Goal: Check status: Check status

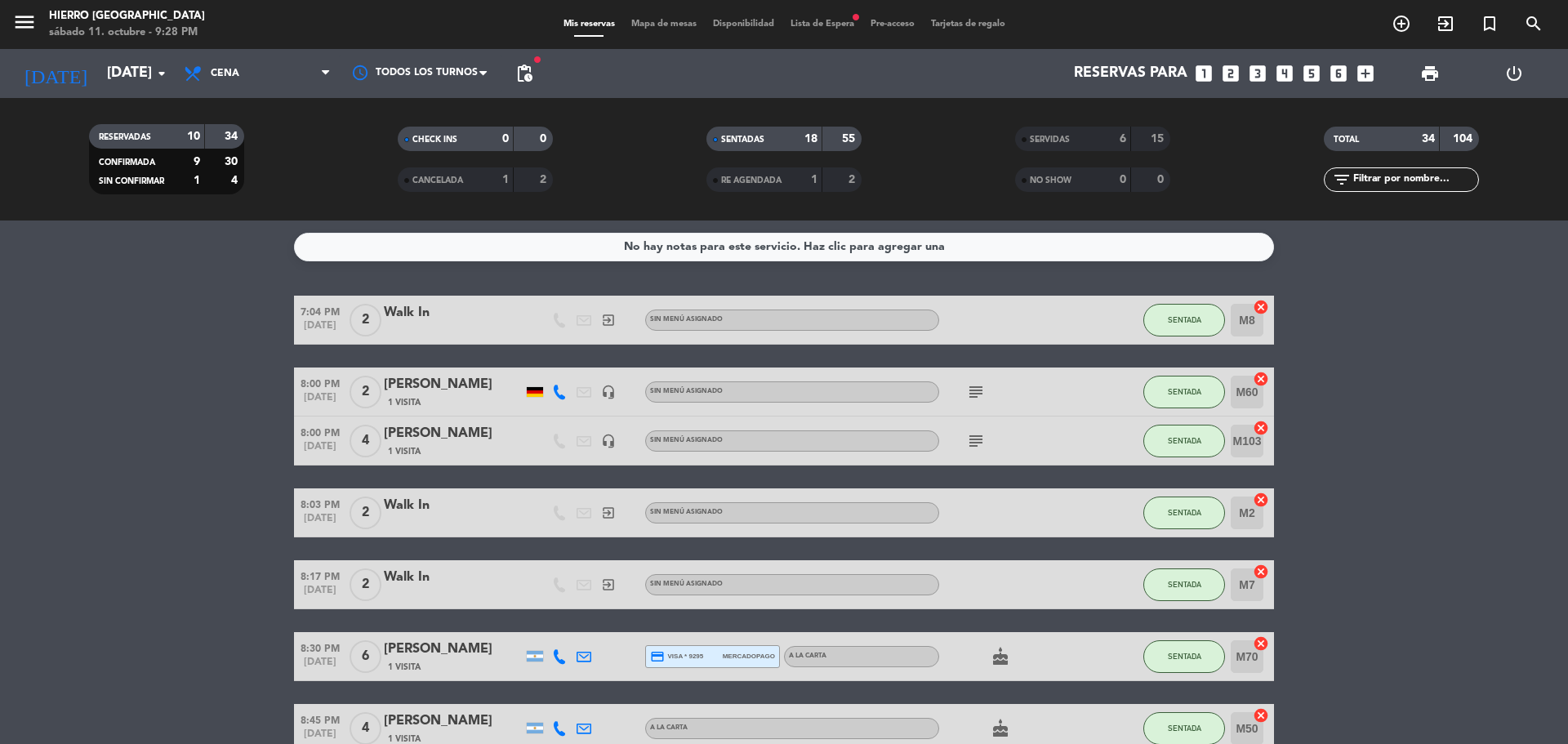
click at [1083, 143] on div "SERVIDAS" at bounding box center [1056, 139] width 75 height 19
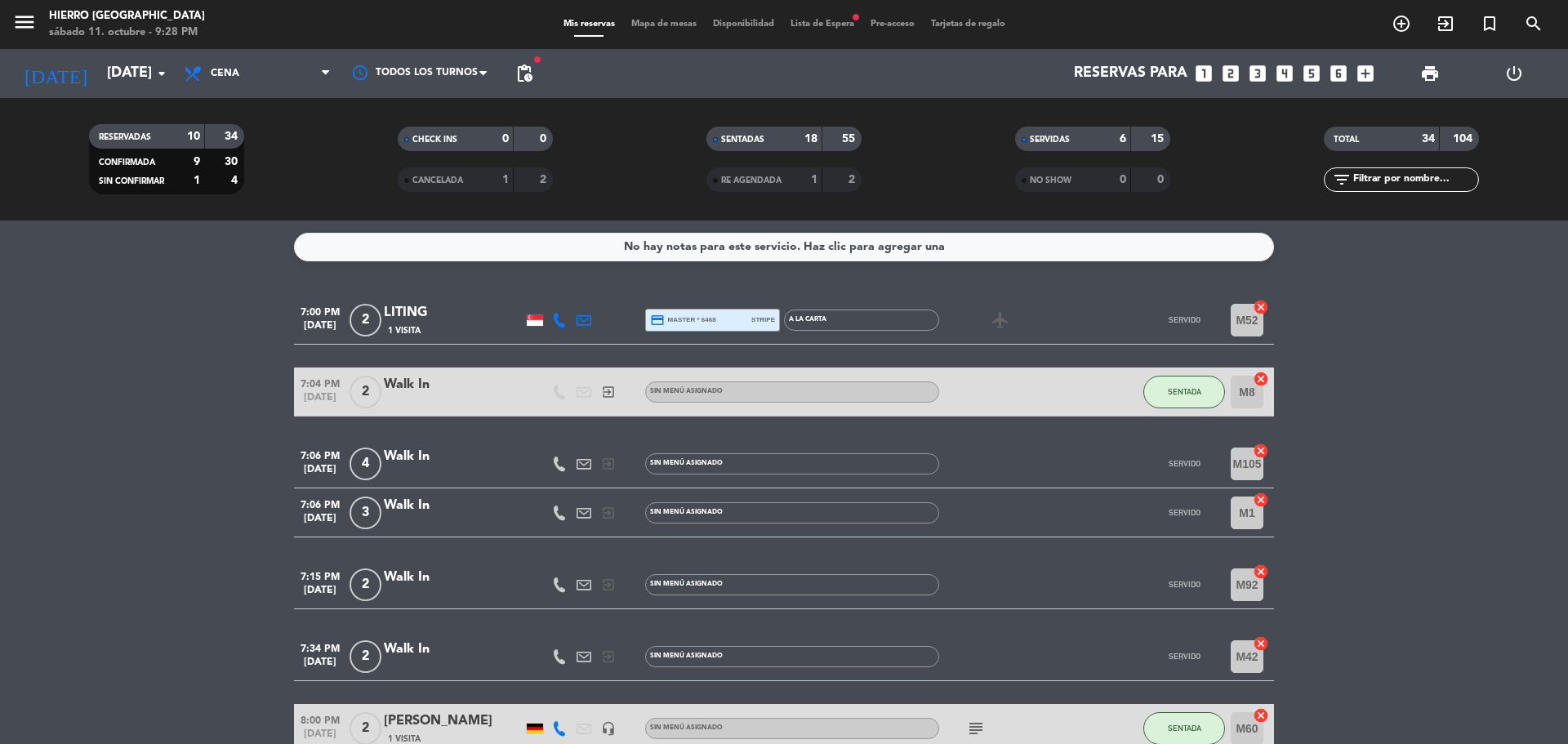
scroll to position [164, 0]
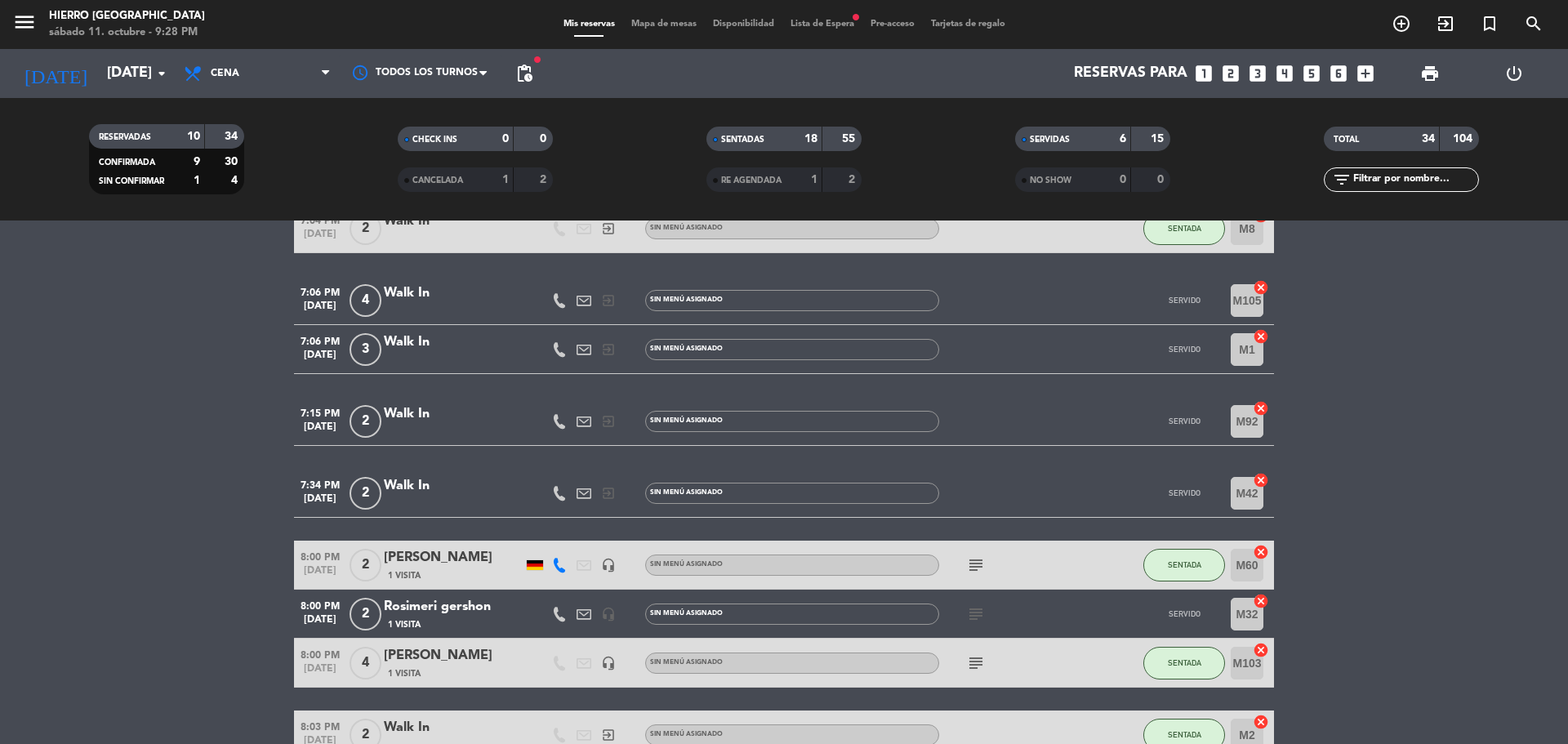
click at [967, 556] on icon "subject" at bounding box center [976, 565] width 20 height 20
click at [984, 603] on div "subject" at bounding box center [1012, 613] width 147 height 48
click at [979, 613] on icon "subject" at bounding box center [976, 614] width 20 height 20
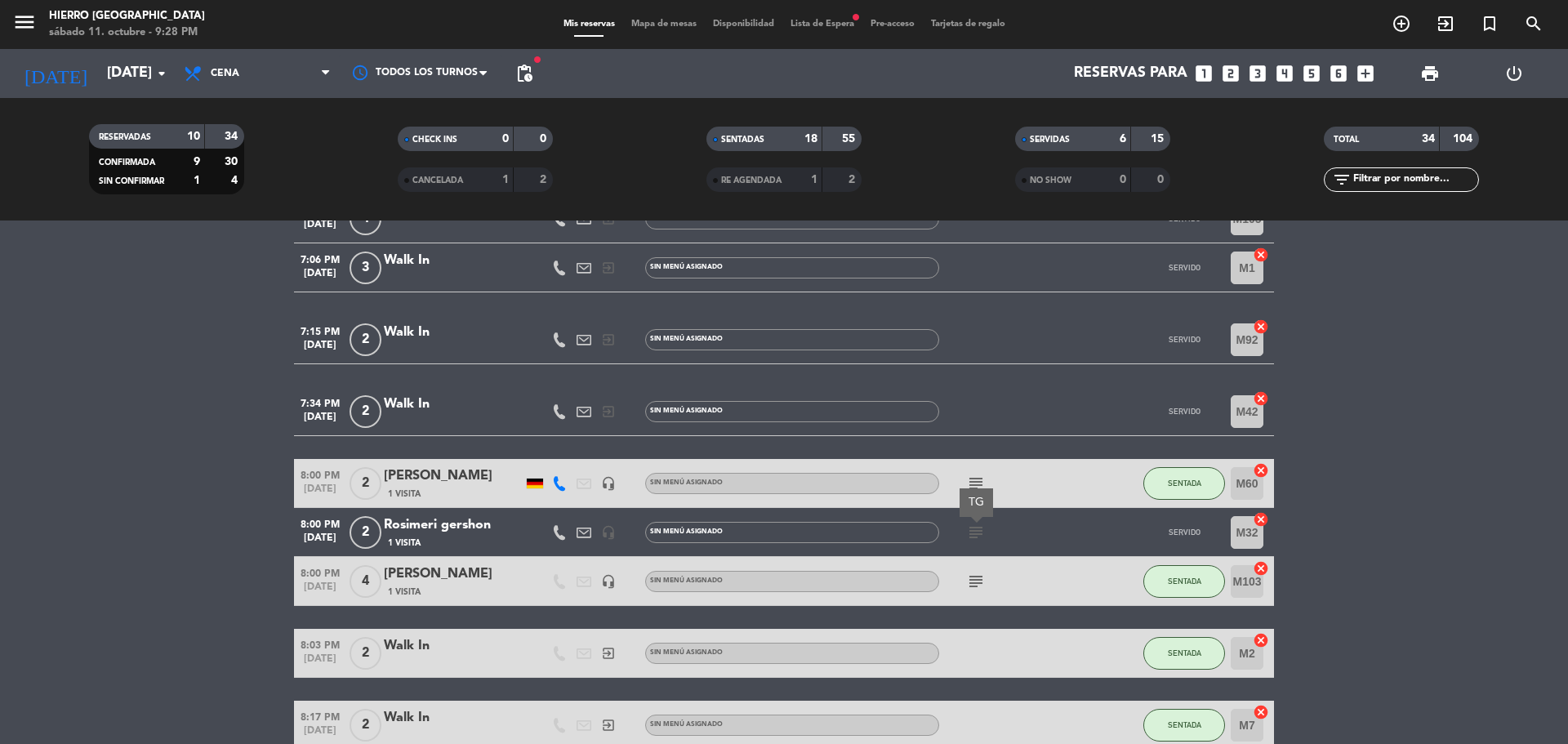
scroll to position [327, 0]
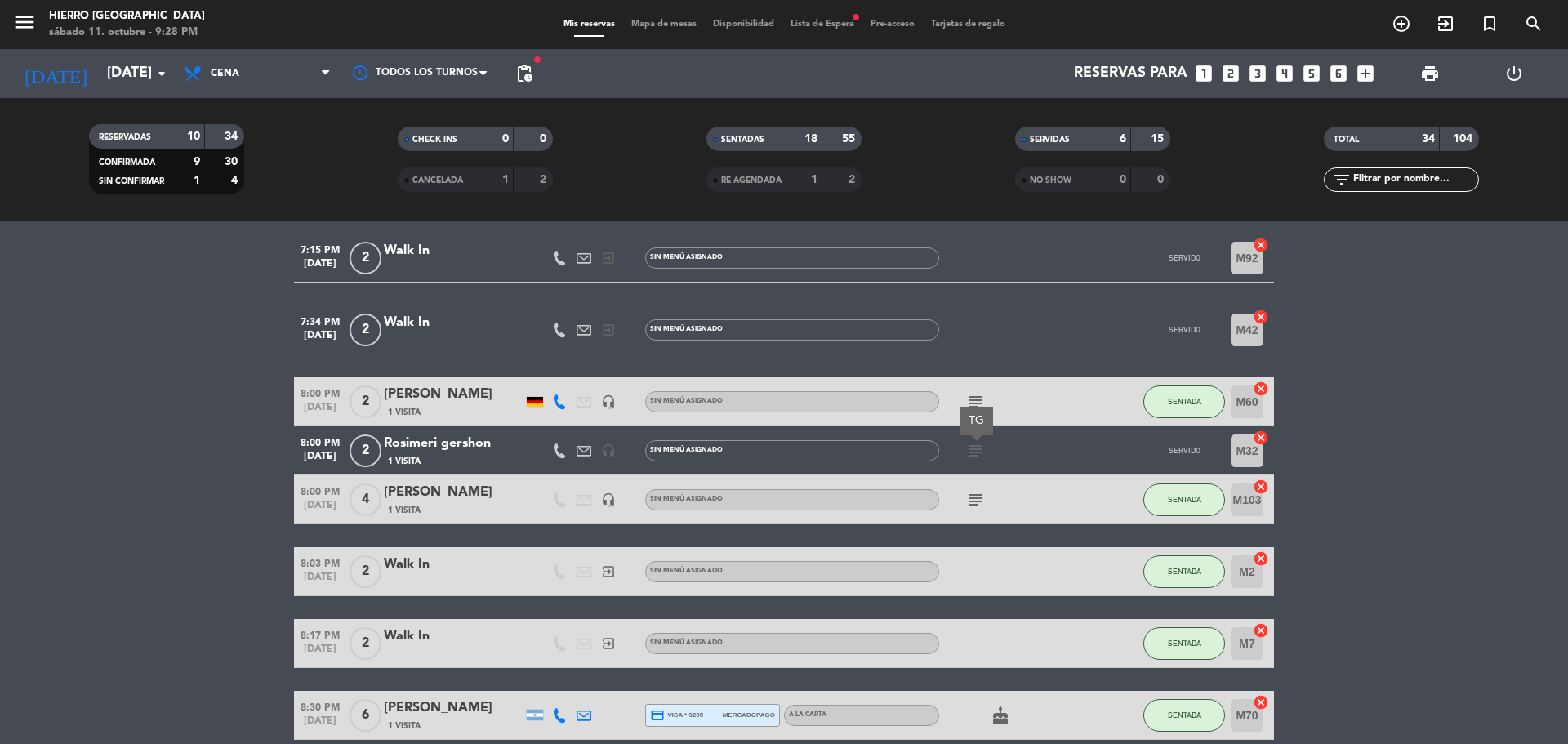
click at [969, 492] on icon "subject" at bounding box center [976, 500] width 20 height 20
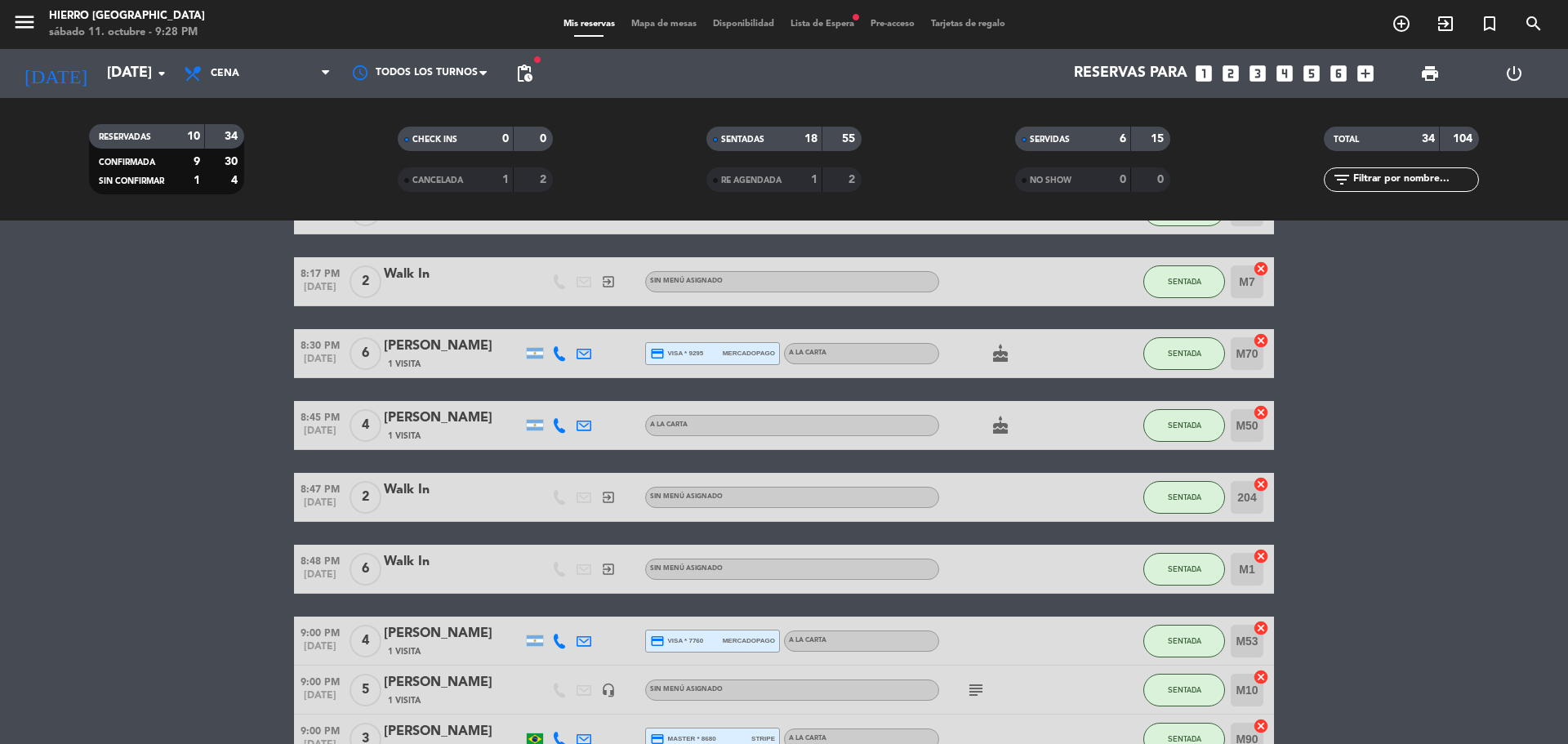
scroll to position [736, 0]
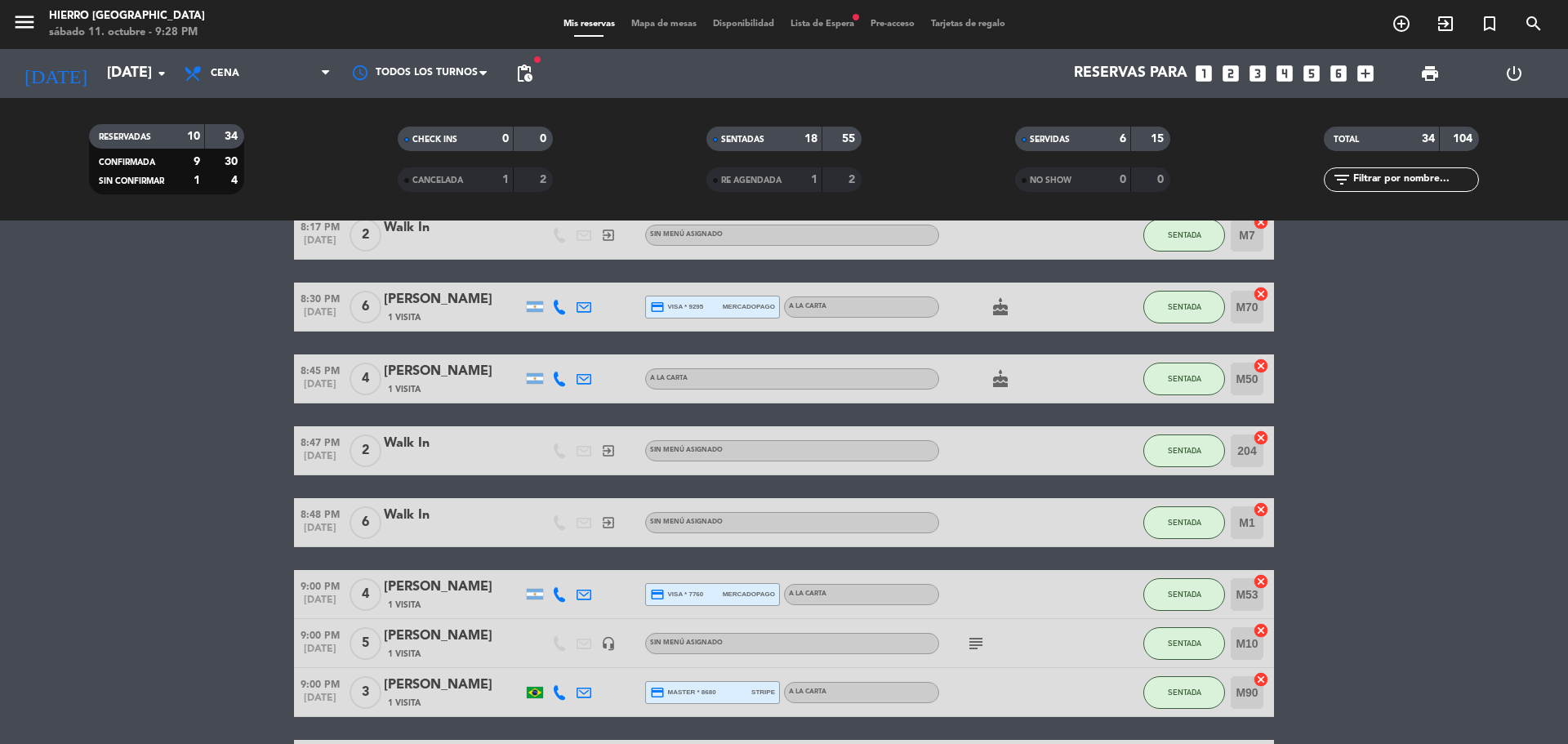
click at [976, 633] on div "subject" at bounding box center [1012, 643] width 147 height 48
click at [976, 635] on icon "subject" at bounding box center [976, 643] width 20 height 20
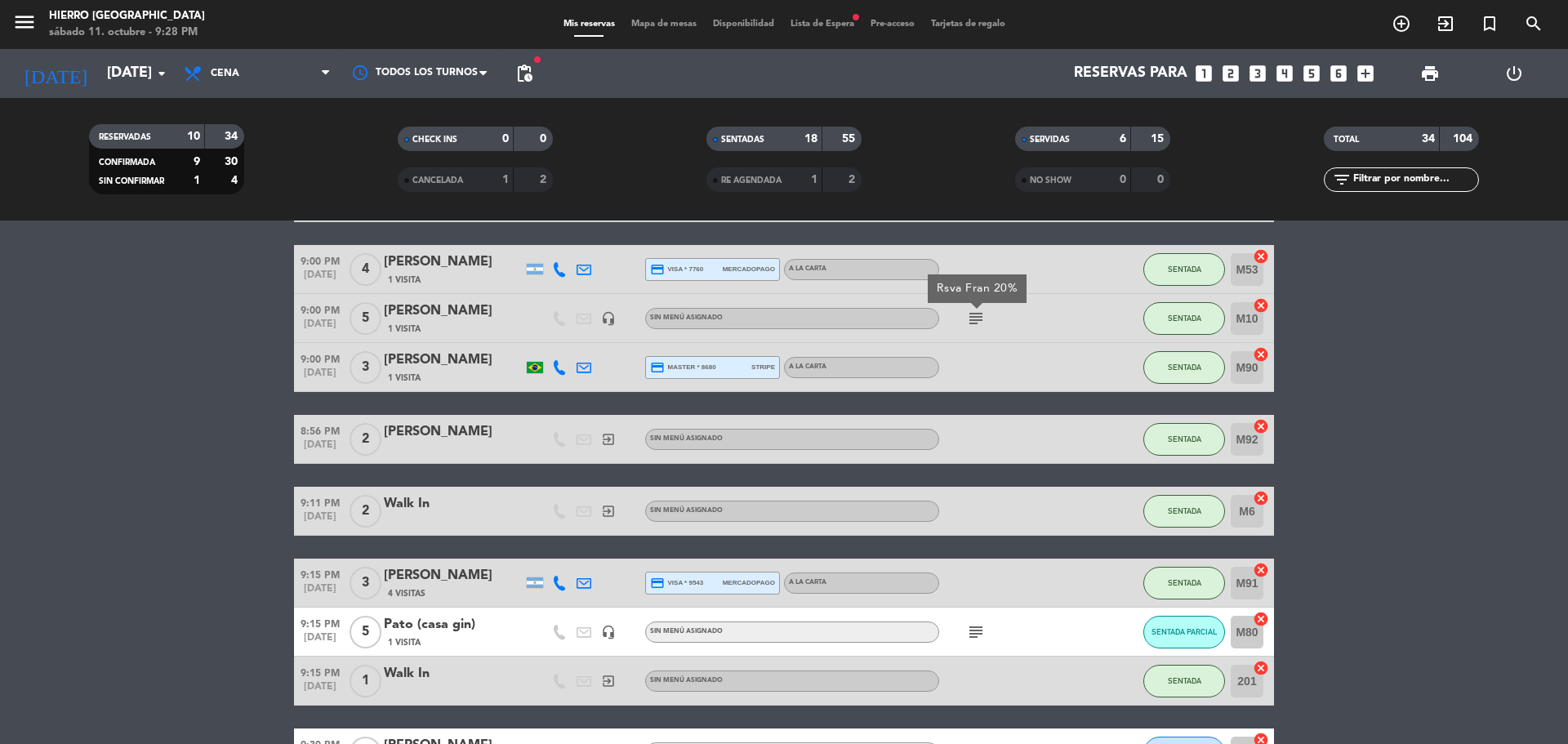
scroll to position [1062, 0]
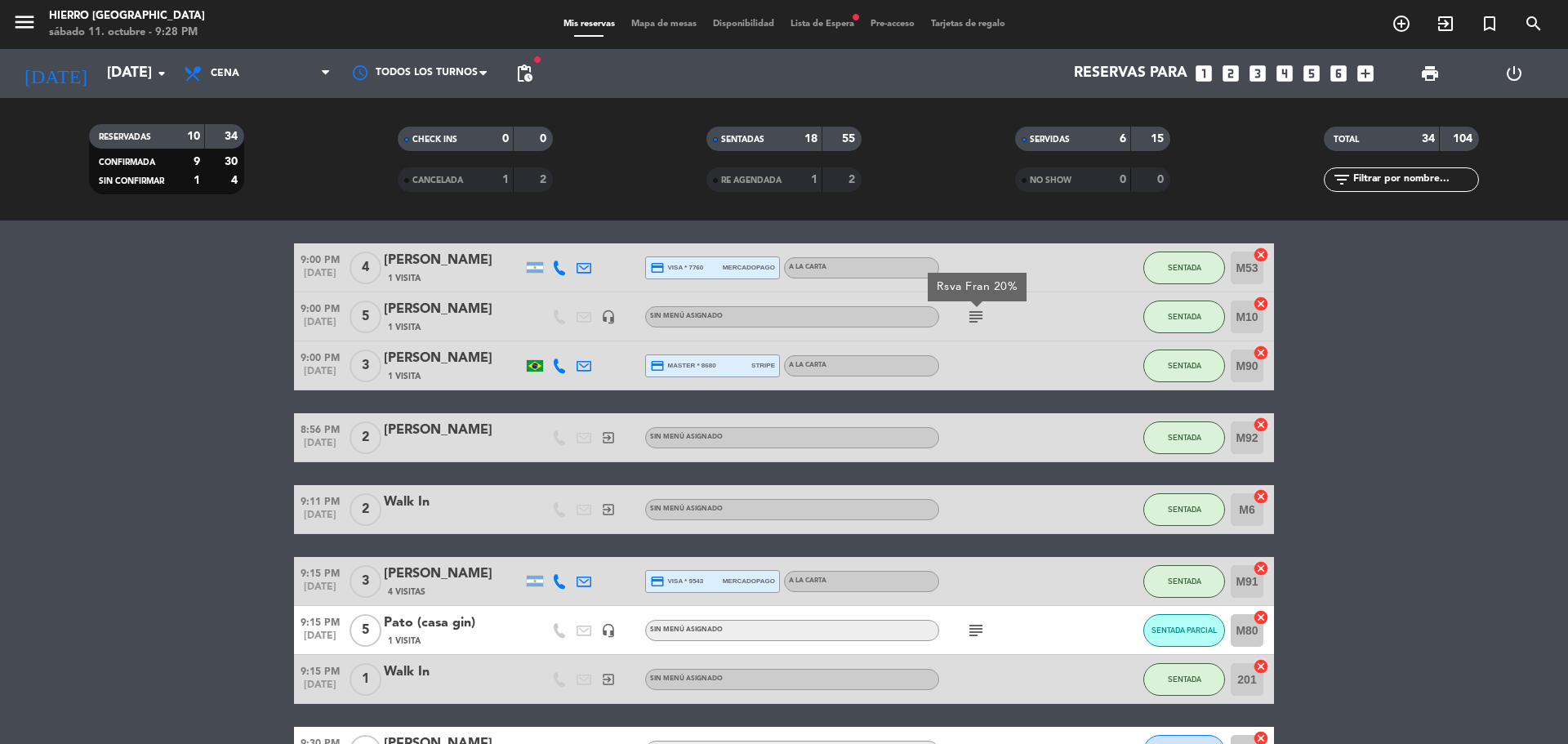
click at [966, 621] on icon "subject" at bounding box center [976, 630] width 20 height 20
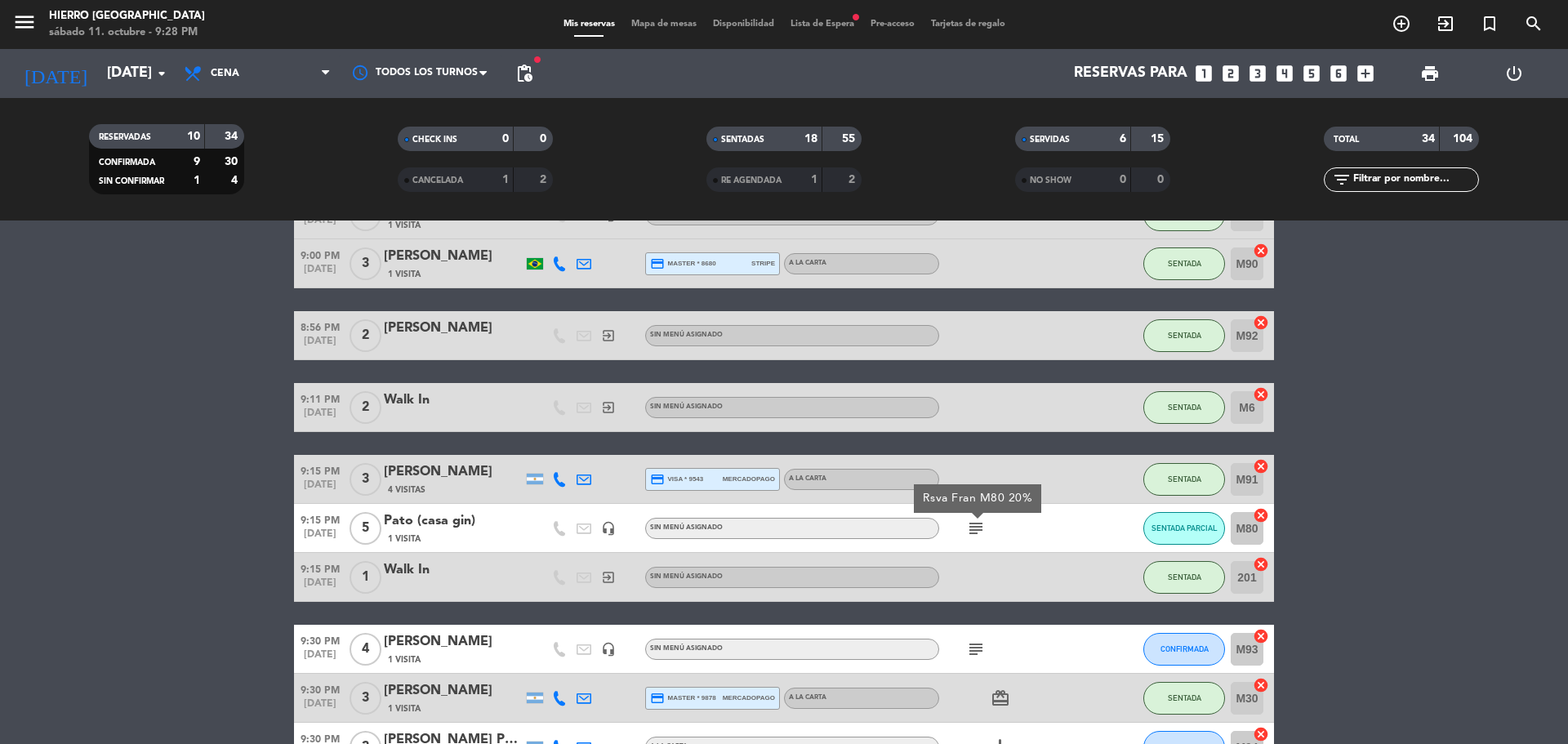
scroll to position [1306, 0]
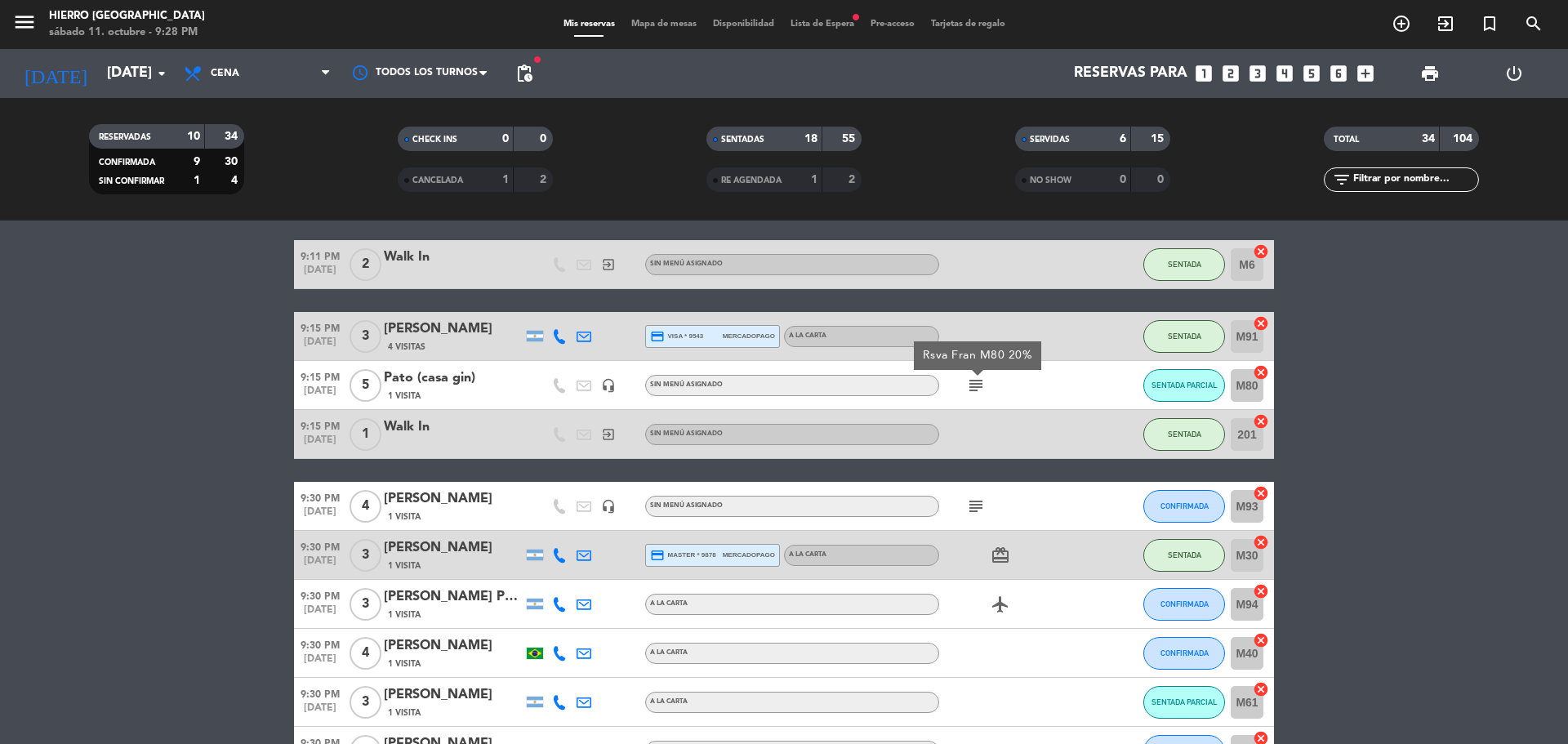
click at [977, 504] on icon "subject" at bounding box center [976, 506] width 20 height 20
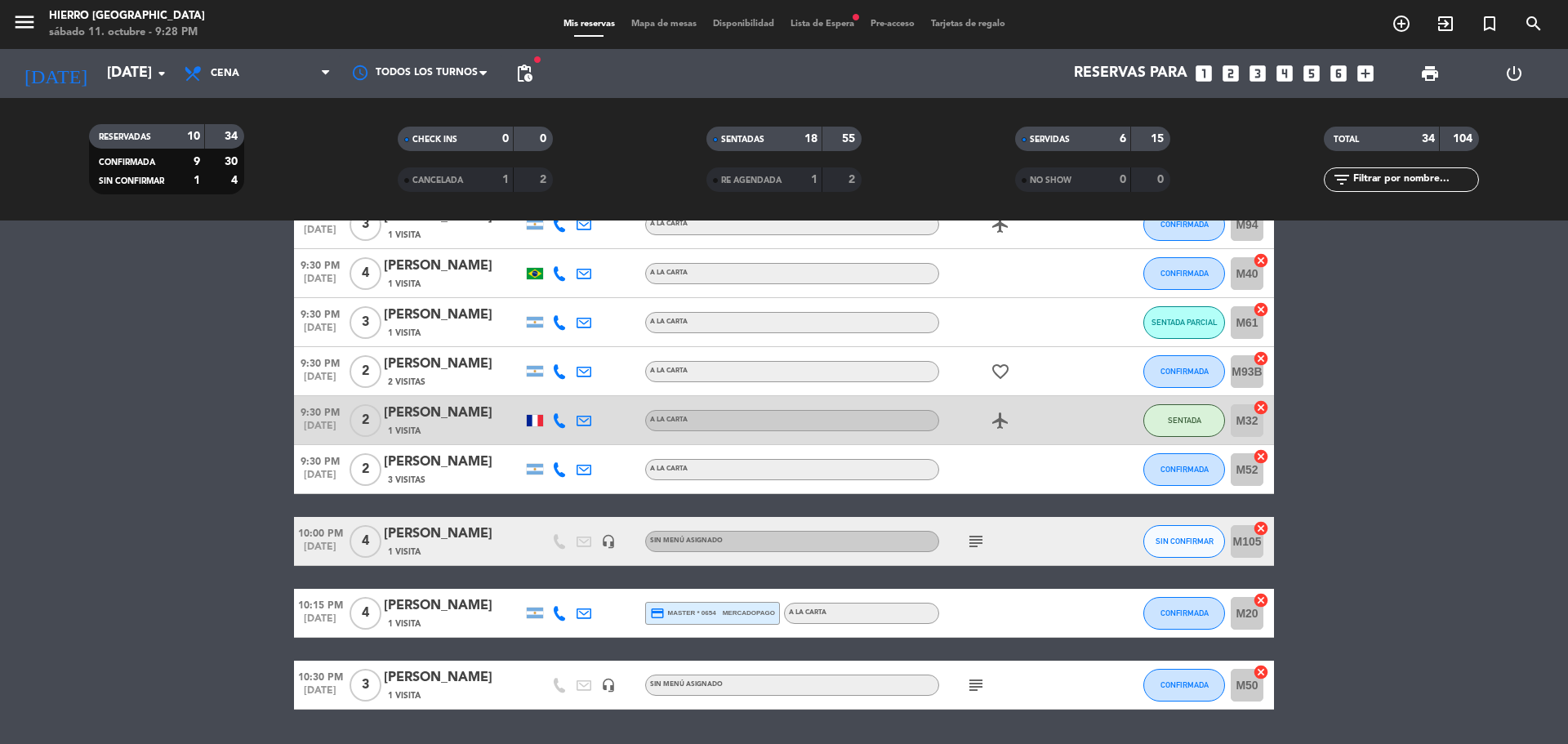
scroll to position [1715, 0]
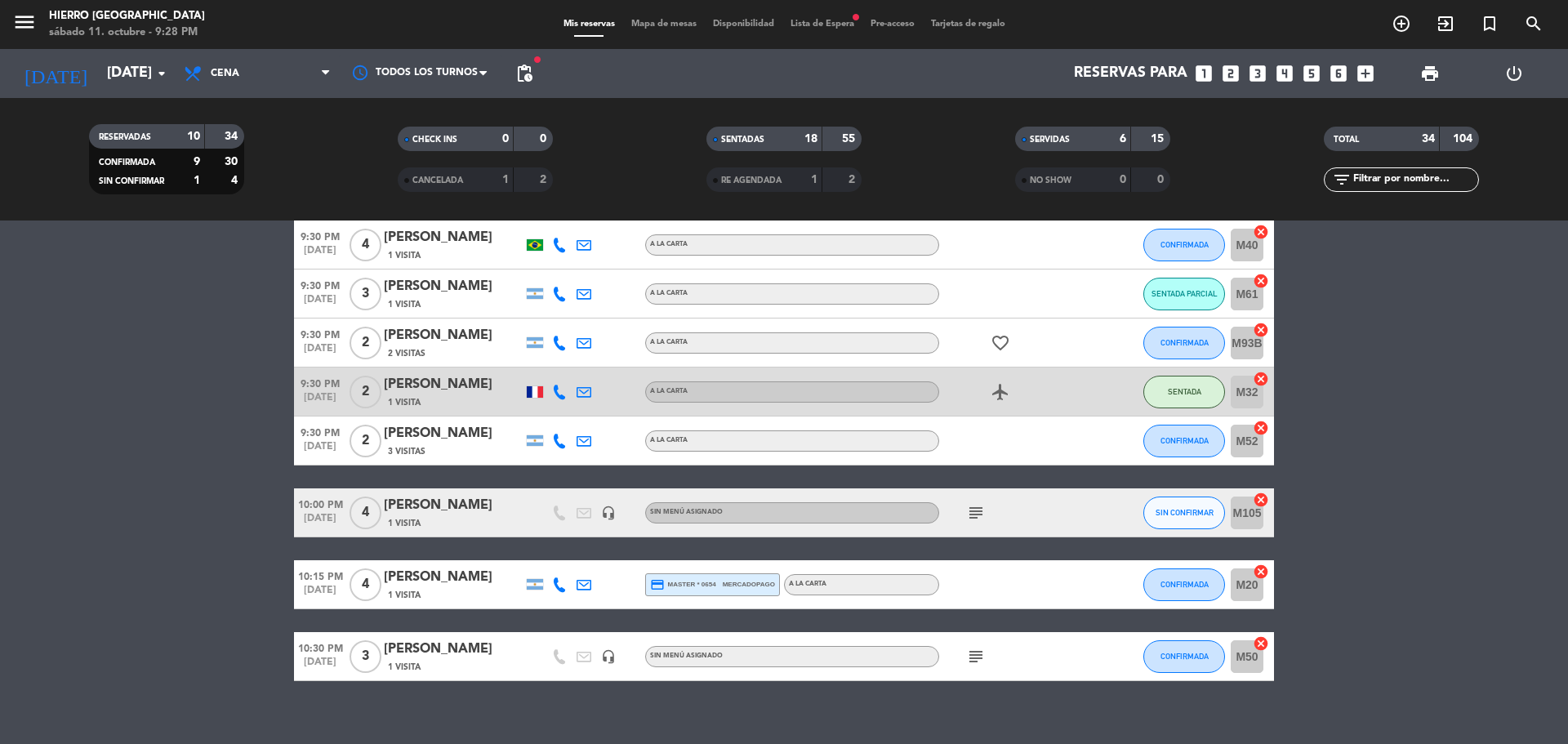
click at [972, 504] on icon "subject" at bounding box center [976, 513] width 20 height 20
click at [980, 654] on icon "subject" at bounding box center [976, 656] width 20 height 20
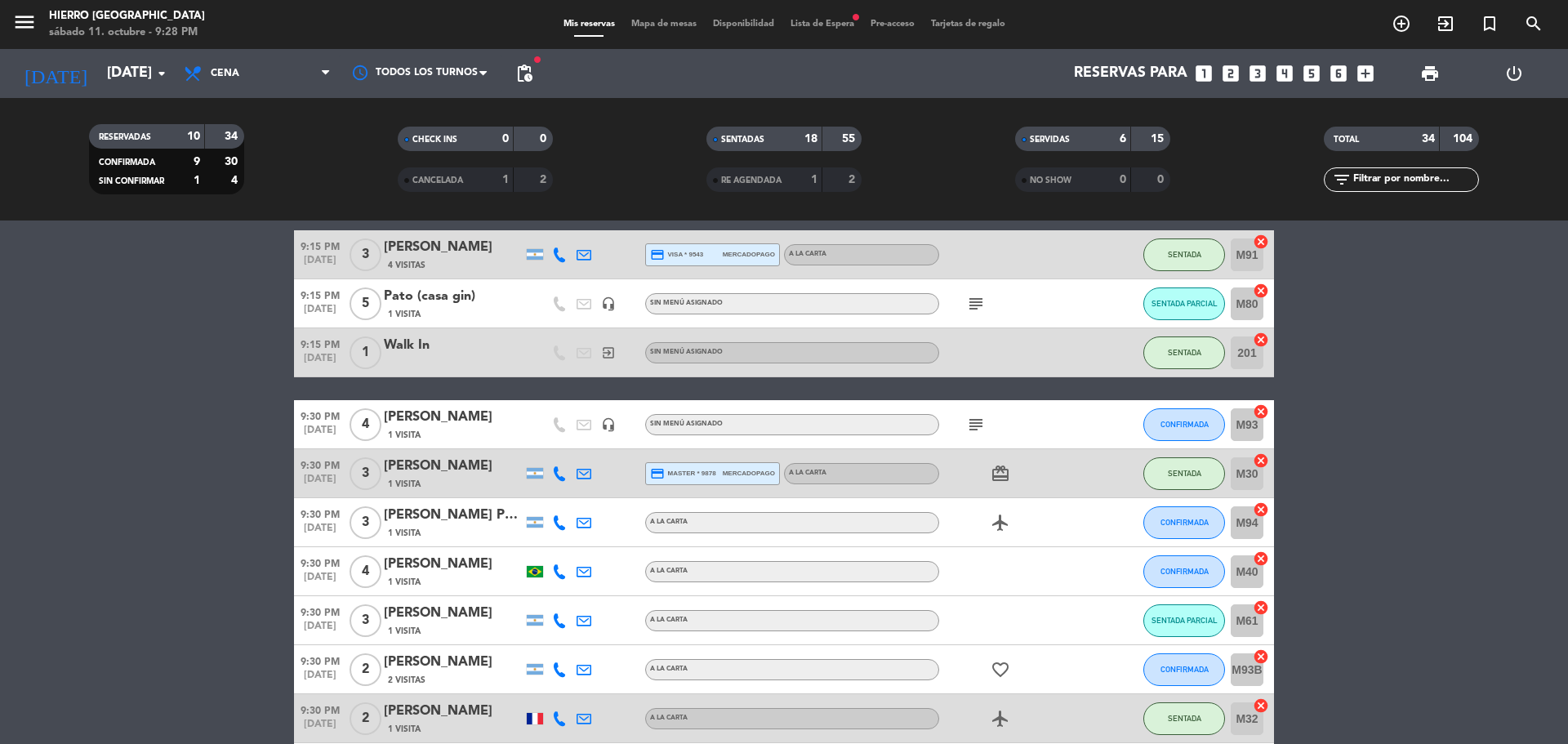
click at [979, 427] on icon "subject" at bounding box center [976, 424] width 20 height 20
